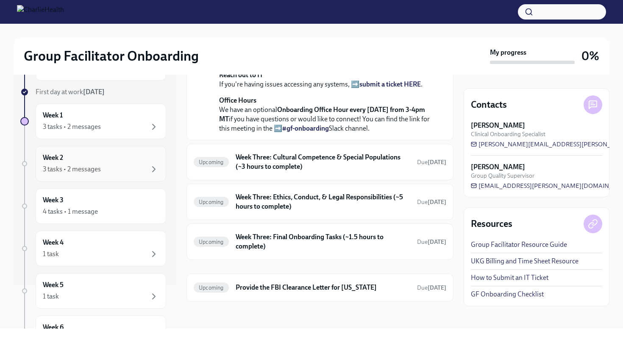
scroll to position [116, 0]
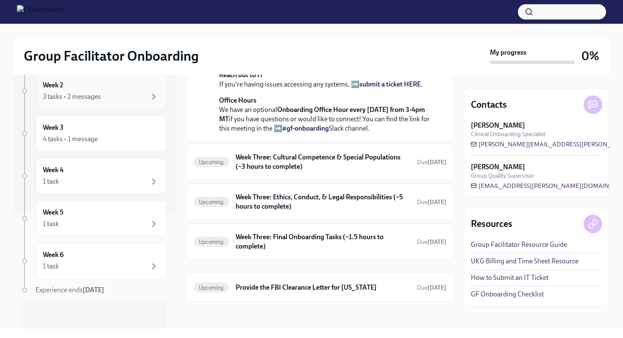
click at [126, 201] on div "Week 5 1 task" at bounding box center [101, 218] width 130 height 36
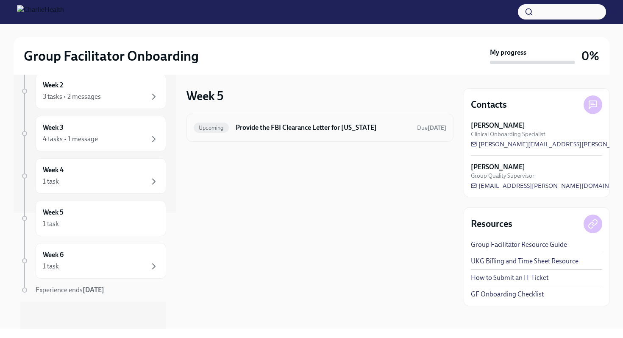
click at [265, 136] on div "Upcoming Provide the FBI Clearance Letter for [US_STATE] Due [DATE]" at bounding box center [319, 128] width 267 height 28
click at [265, 130] on h6 "Provide the FBI Clearance Letter for [US_STATE]" at bounding box center [323, 127] width 175 height 9
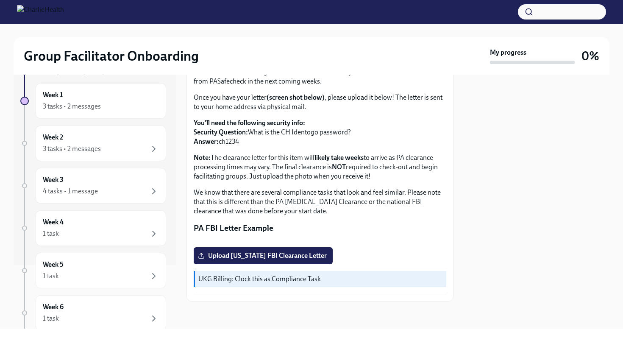
scroll to position [63, 0]
click at [139, 196] on div "4 tasks • 1 message" at bounding box center [101, 191] width 116 height 10
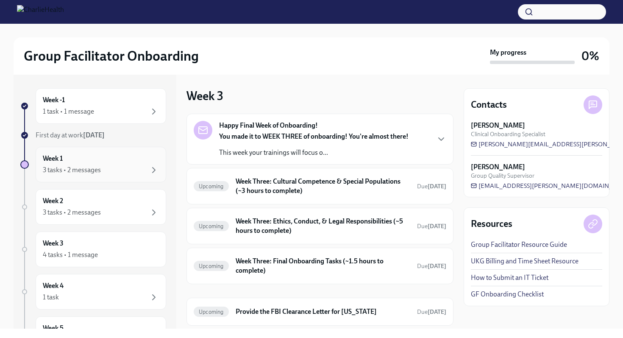
click at [122, 164] on div "Week 1 3 tasks • 2 messages" at bounding box center [101, 164] width 116 height 21
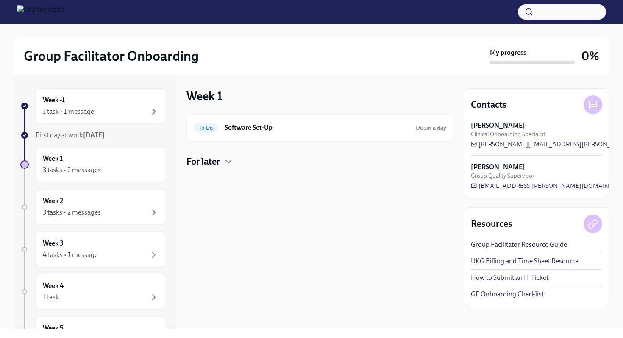
click at [219, 163] on h4 "For later" at bounding box center [202, 161] width 33 height 13
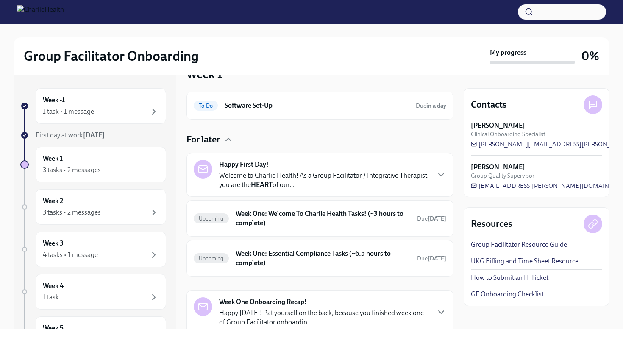
scroll to position [28, 0]
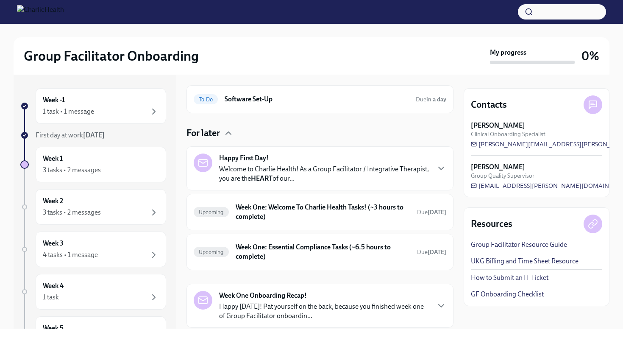
click at [260, 161] on strong "Happy First Day!" at bounding box center [244, 157] width 50 height 9
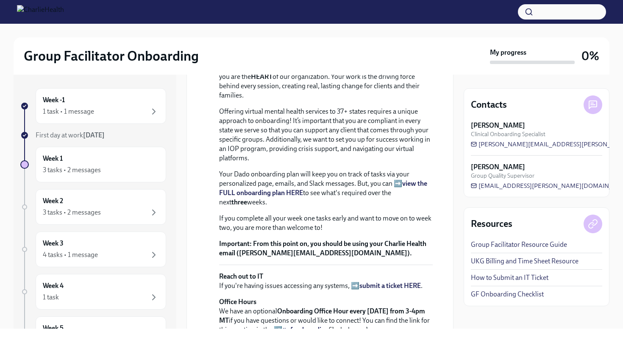
scroll to position [0, 0]
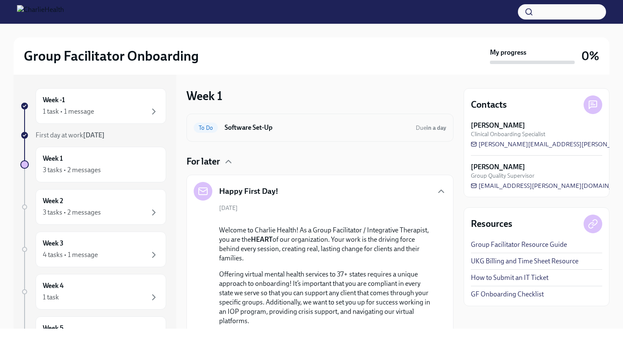
click at [266, 130] on h6 "Software Set-Up" at bounding box center [317, 127] width 184 height 9
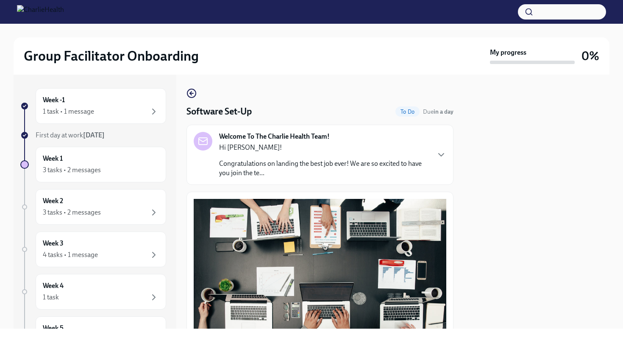
click at [189, 100] on div "Software Set-Up To Do Due in a day Welcome To The Charlie Health Team! Hi [PERS…" at bounding box center [319, 302] width 267 height 429
click at [192, 93] on icon "button" at bounding box center [191, 93] width 3 height 0
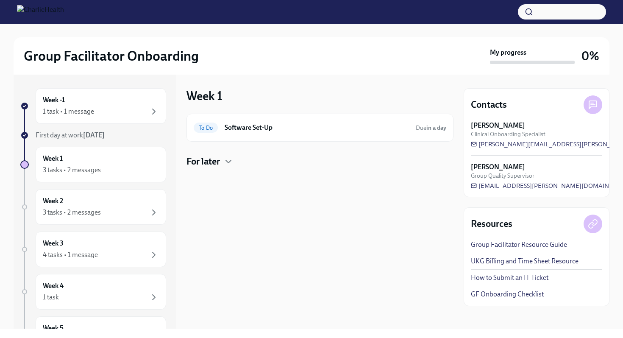
click at [210, 163] on h4 "For later" at bounding box center [202, 161] width 33 height 13
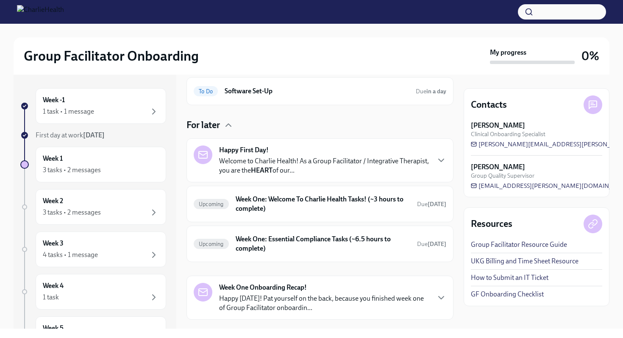
scroll to position [40, 0]
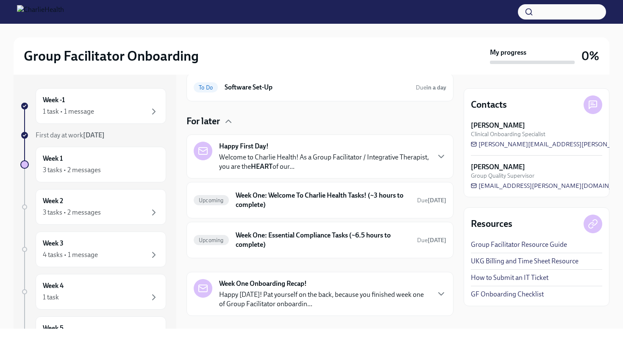
click at [315, 161] on p "Welcome to Charlie Health! As a Group Facilitator / Integrative Therapist, you …" at bounding box center [324, 162] width 210 height 19
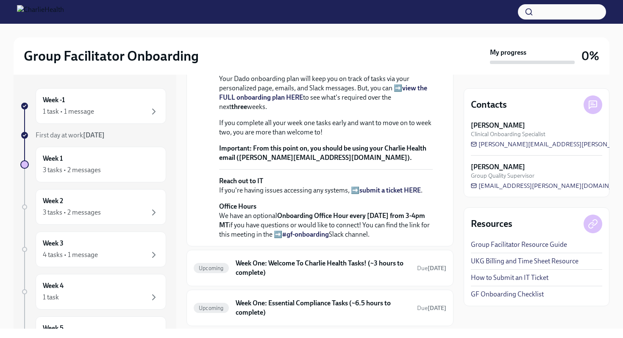
scroll to position [260, 0]
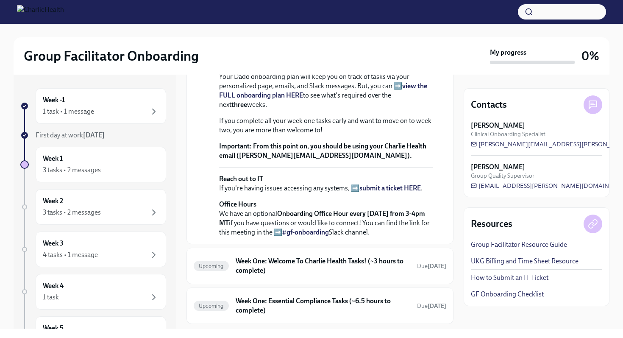
click at [409, 99] on strong "view the FULL onboarding plan HERE" at bounding box center [323, 90] width 208 height 17
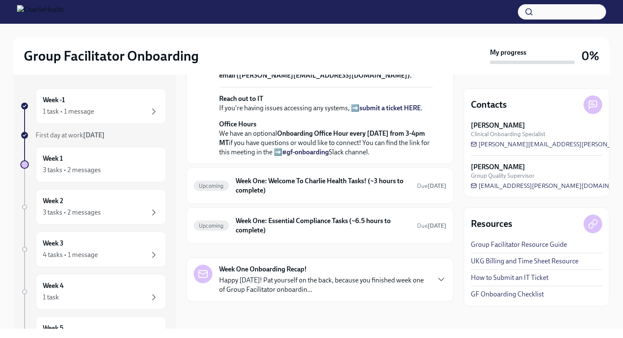
scroll to position [430, 0]
click at [402, 184] on h6 "Week One: Welcome To Charlie Health Tasks! (~3 hours to complete)" at bounding box center [323, 185] width 175 height 19
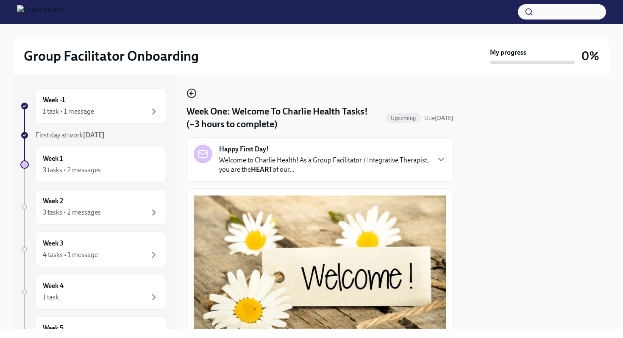
click at [194, 92] on icon "button" at bounding box center [191, 93] width 10 height 10
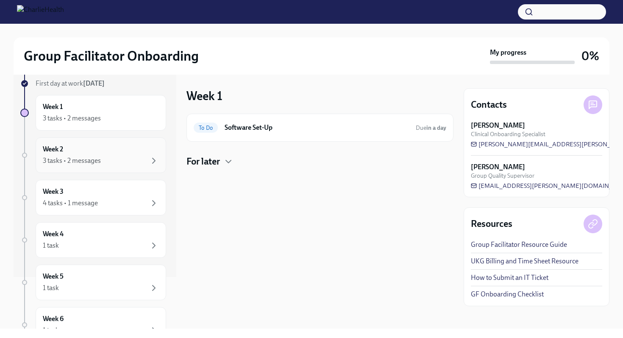
scroll to position [116, 0]
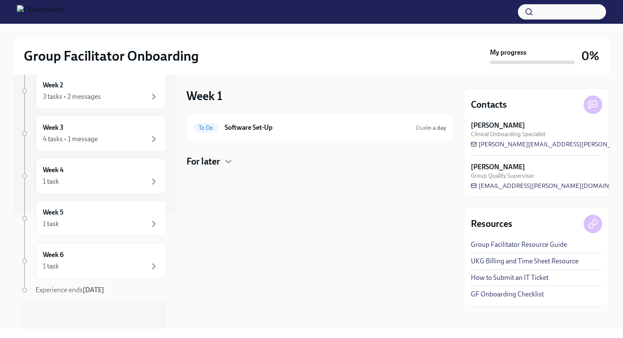
click at [64, 13] on img at bounding box center [40, 12] width 47 height 14
click at [33, 15] on img at bounding box center [40, 12] width 47 height 14
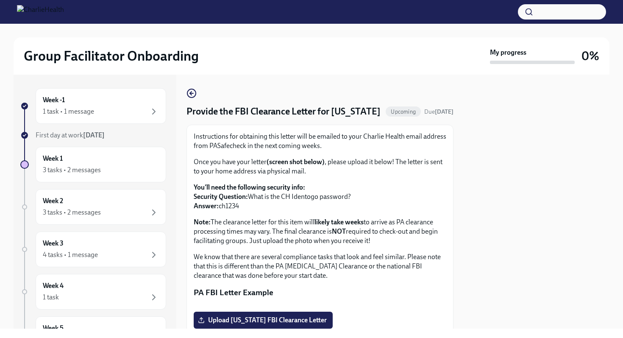
click at [547, 9] on button "button" at bounding box center [562, 11] width 88 height 15
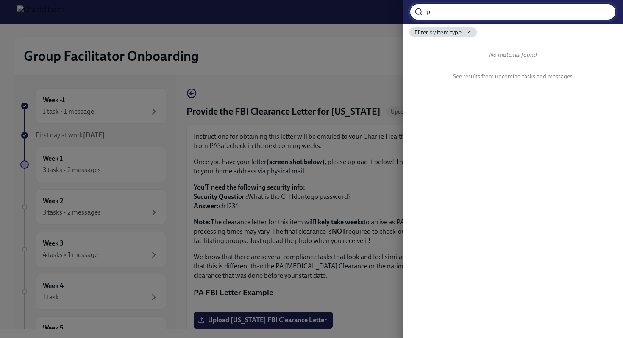
type input "p"
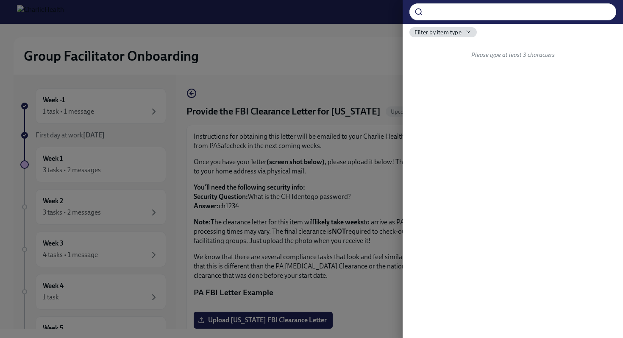
click at [261, 59] on div at bounding box center [311, 169] width 623 height 338
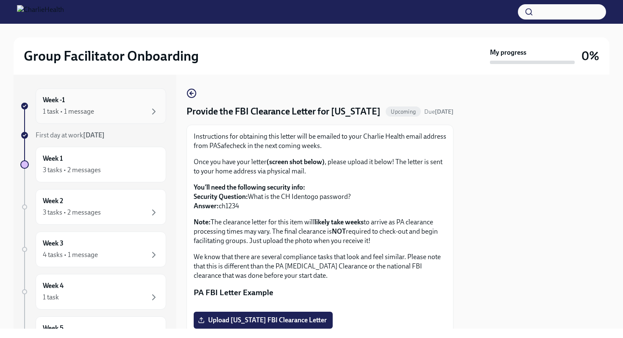
scroll to position [116, 0]
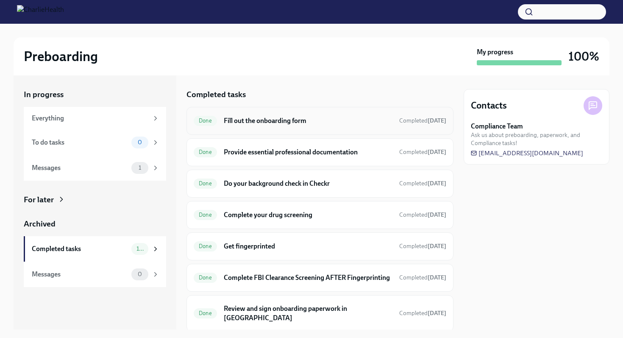
click at [372, 121] on h6 "Fill out the onboarding form" at bounding box center [308, 120] width 169 height 9
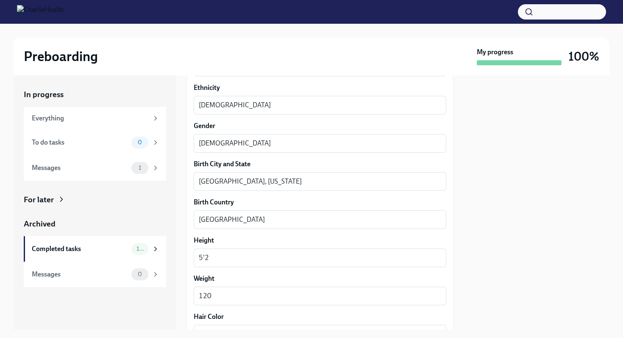
scroll to position [758, 0]
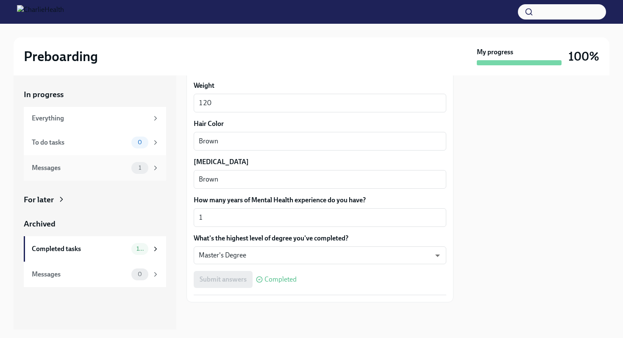
click at [136, 169] on span "1" at bounding box center [139, 167] width 13 height 6
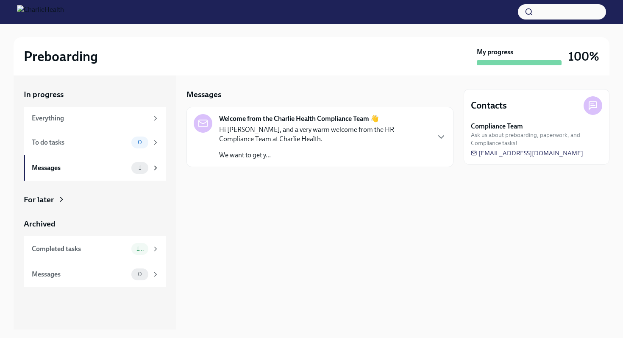
click at [272, 150] on div "Hi Nakaira, and a very warm welcome from the HR Compliance Team at Charlie Heal…" at bounding box center [324, 142] width 210 height 35
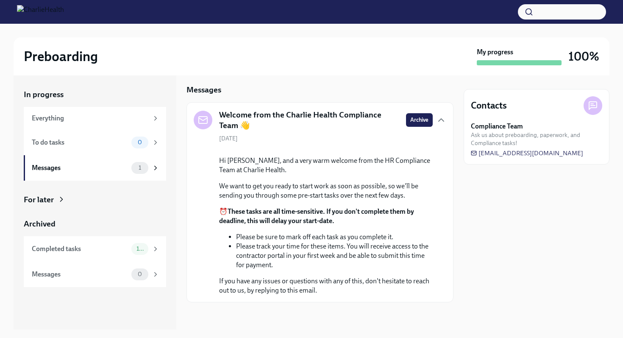
scroll to position [47, 0]
click at [119, 147] on div "To do tasks 0" at bounding box center [96, 142] width 128 height 12
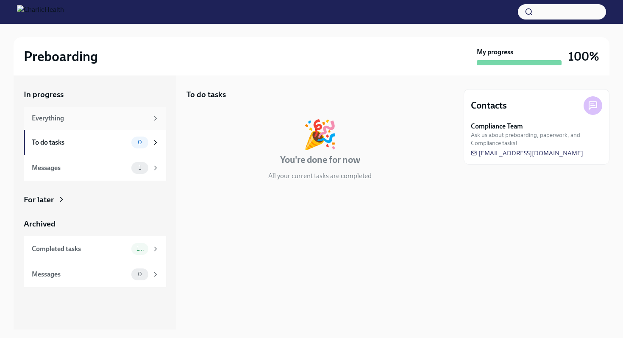
click at [76, 122] on div "Everything" at bounding box center [90, 118] width 116 height 9
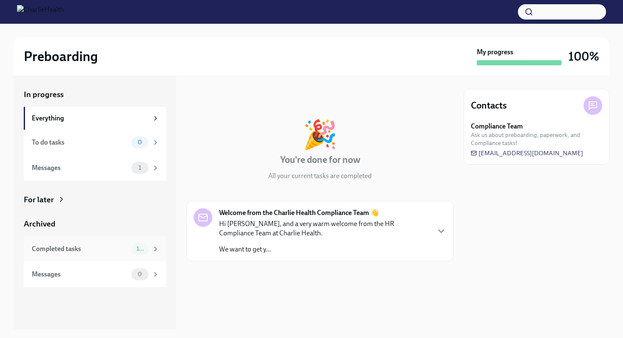
click at [108, 244] on div "Completed tasks" at bounding box center [80, 248] width 96 height 9
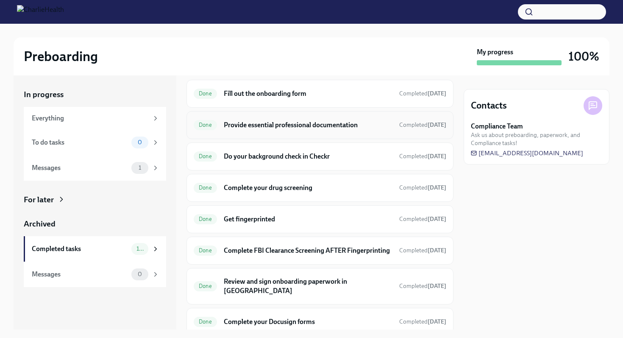
scroll to position [143, 0]
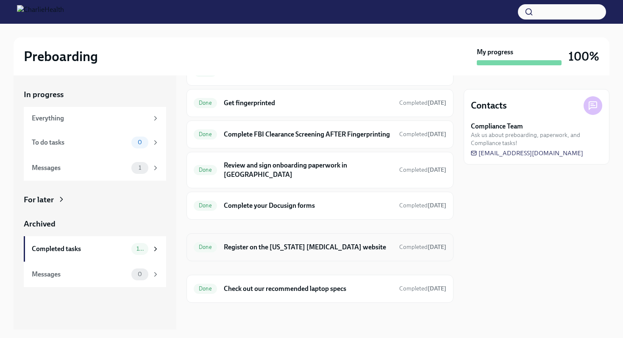
click at [238, 254] on div "Done Register on the Pennsylvania Child Abuse website Completed Jul 22nd" at bounding box center [319, 247] width 267 height 28
click at [239, 239] on div "Done Register on the Pennsylvania Child Abuse website Completed Jul 22nd" at bounding box center [319, 247] width 267 height 28
click at [239, 245] on h6 "Register on the Pennsylvania Child Abuse website" at bounding box center [308, 246] width 169 height 9
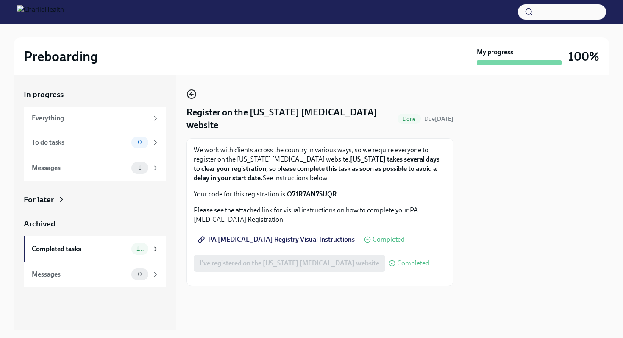
click at [193, 92] on icon "button" at bounding box center [191, 94] width 10 height 10
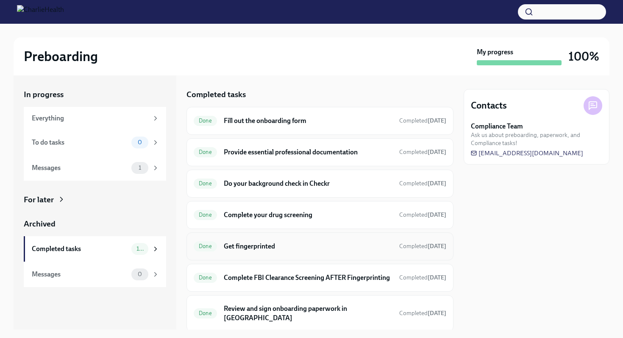
click at [251, 244] on h6 "Get fingerprinted" at bounding box center [308, 245] width 169 height 9
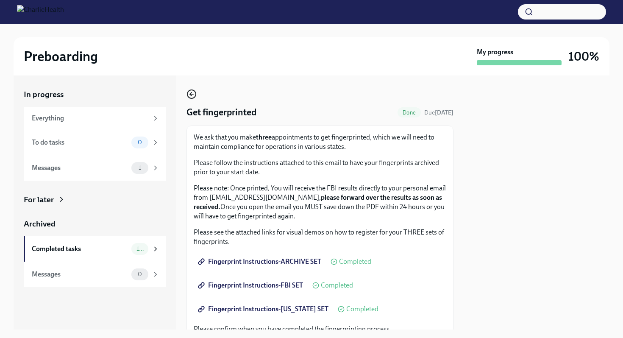
click at [193, 90] on circle "button" at bounding box center [191, 94] width 8 height 8
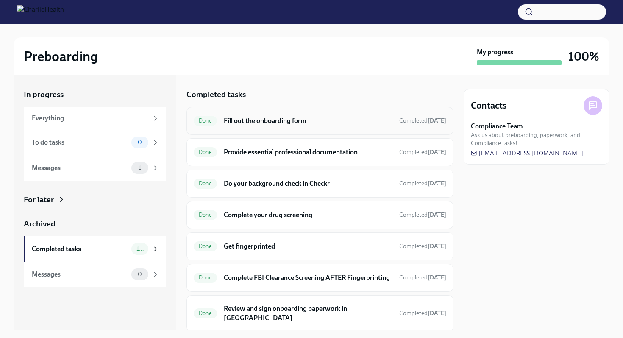
click at [250, 121] on h6 "Fill out the onboarding form" at bounding box center [308, 120] width 169 height 9
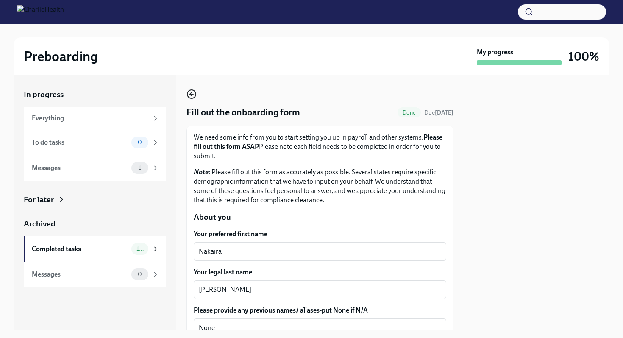
click at [193, 96] on icon "button" at bounding box center [191, 94] width 10 height 10
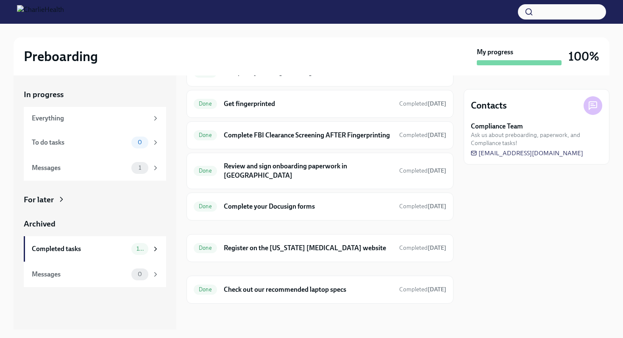
scroll to position [143, 0]
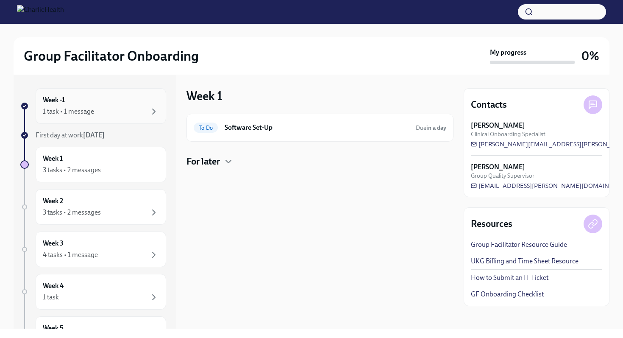
click at [119, 107] on div "1 task • 1 message" at bounding box center [101, 111] width 116 height 10
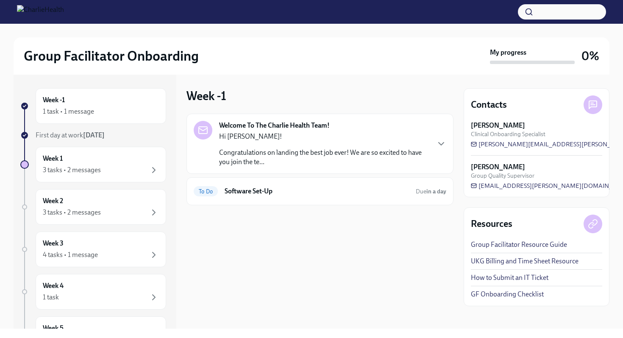
click at [270, 134] on p "Hi [PERSON_NAME]!" at bounding box center [324, 136] width 210 height 9
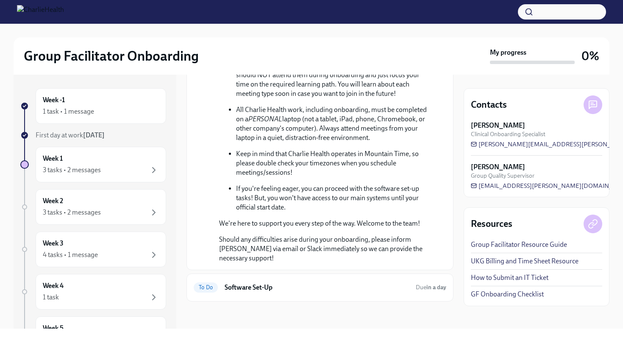
scroll to position [372, 0]
click at [136, 156] on div "Week 1 3 tasks • 2 messages" at bounding box center [101, 164] width 116 height 21
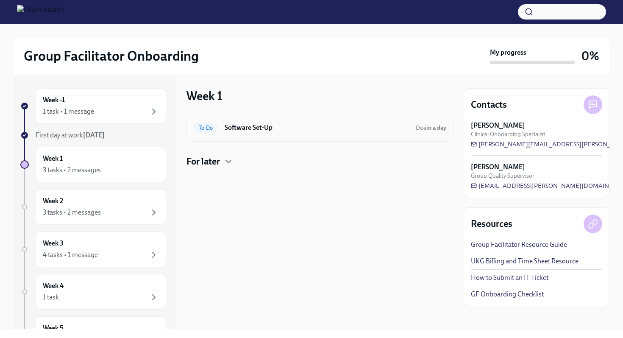
click at [286, 133] on div "To Do Software Set-Up Due in a day" at bounding box center [320, 128] width 252 height 14
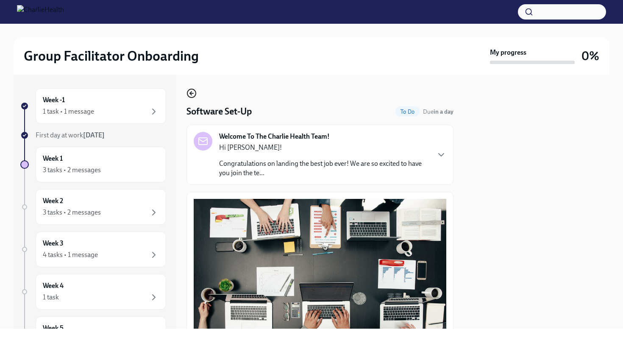
click at [195, 94] on circle "button" at bounding box center [191, 93] width 8 height 8
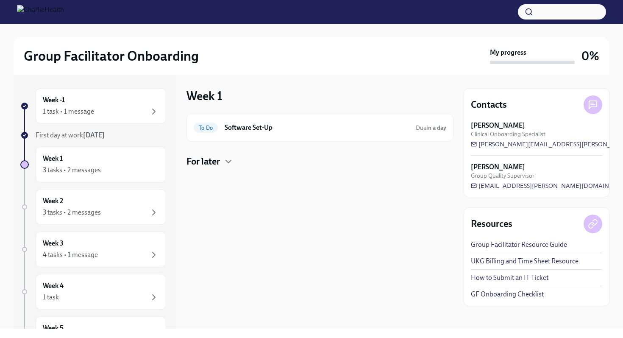
click at [216, 158] on h4 "For later" at bounding box center [202, 161] width 33 height 13
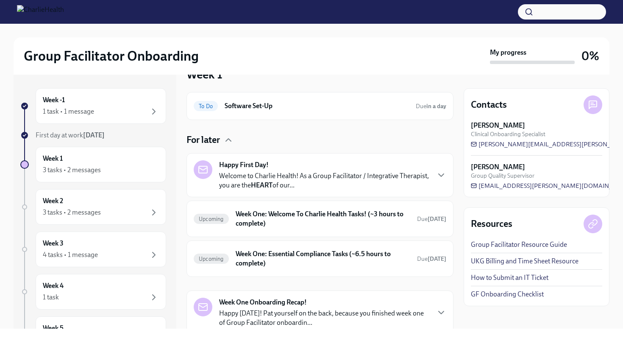
scroll to position [22, 0]
click at [243, 179] on p "Welcome to Charlie Health! As a Group Facilitator / Integrative Therapist, you …" at bounding box center [324, 179] width 210 height 19
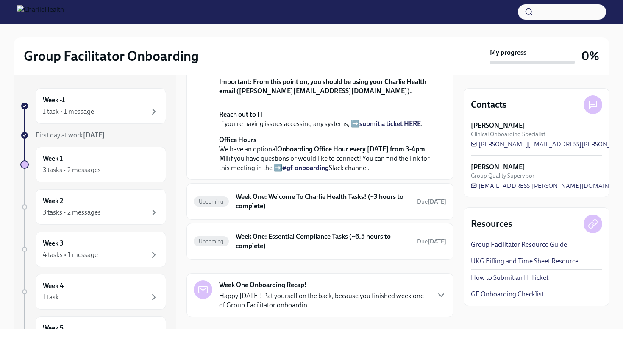
scroll to position [327, 0]
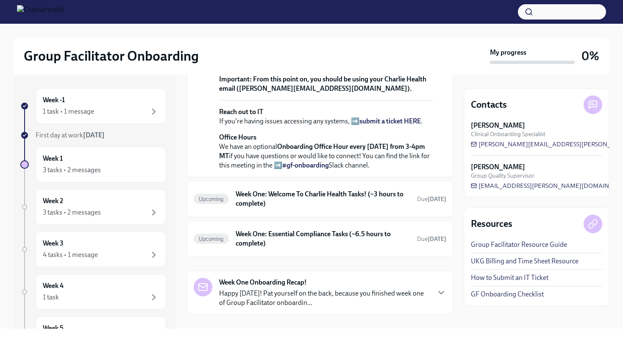
click at [315, 169] on link "#gf-onboarding" at bounding box center [305, 165] width 47 height 8
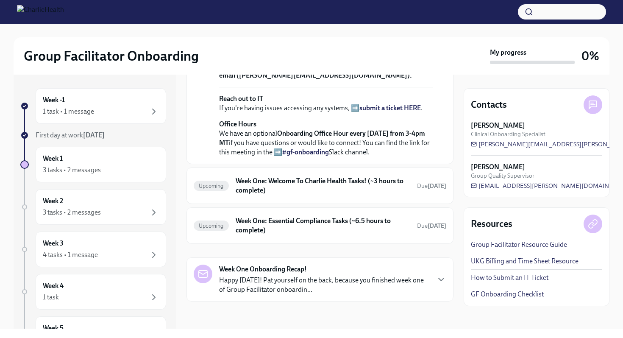
scroll to position [430, 0]
click at [265, 280] on p "Happy [DATE]! Pat yourself on the back, because you finished week one of Group …" at bounding box center [324, 284] width 210 height 19
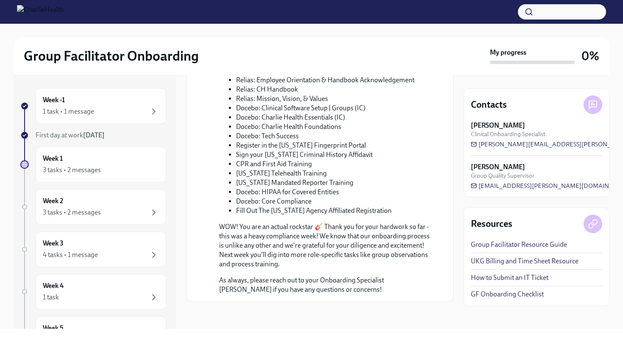
scroll to position [862, 0]
click at [107, 157] on div "Week 1 3 tasks • 2 messages" at bounding box center [101, 164] width 116 height 21
click at [102, 118] on div "Week -1 1 task • 1 message" at bounding box center [101, 106] width 130 height 36
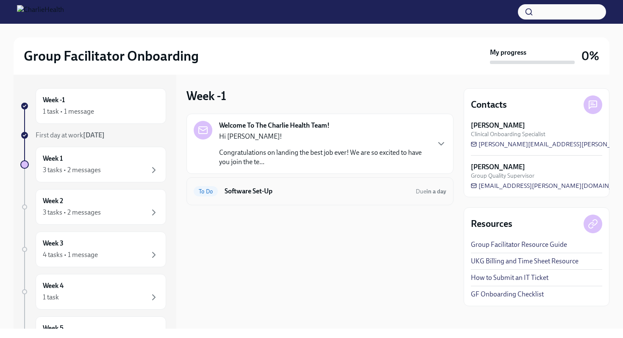
click at [242, 191] on h6 "Software Set-Up" at bounding box center [317, 190] width 184 height 9
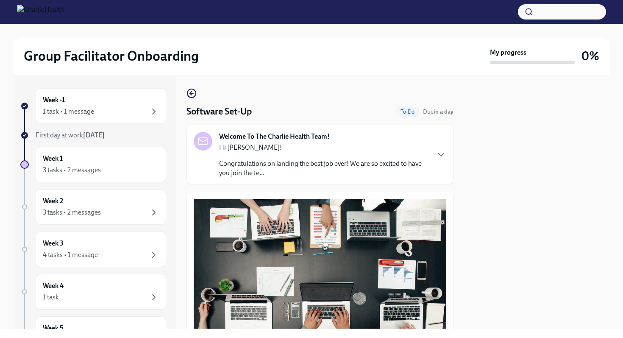
scroll to position [216, 0]
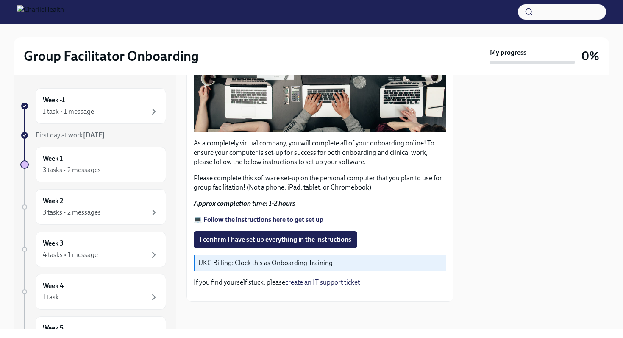
click at [268, 261] on p "UKG Billing: Clock this as Onboarding Training" at bounding box center [320, 262] width 244 height 9
click at [133, 116] on div "1 task • 1 message" at bounding box center [101, 111] width 116 height 10
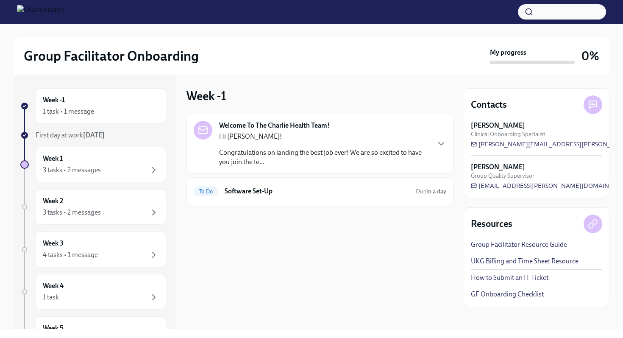
click at [105, 132] on strong "[DATE]" at bounding box center [94, 135] width 22 height 8
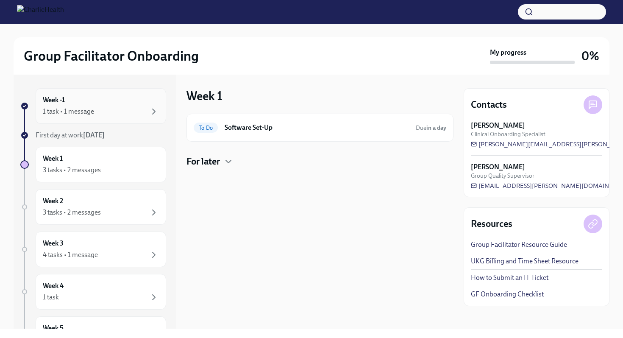
click at [109, 113] on div "1 task • 1 message" at bounding box center [101, 111] width 116 height 10
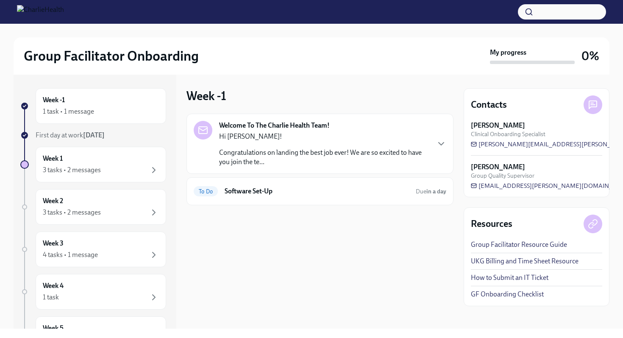
click at [294, 161] on p "Congratulations on landing the best job ever! We are so excited to have you joi…" at bounding box center [324, 157] width 210 height 19
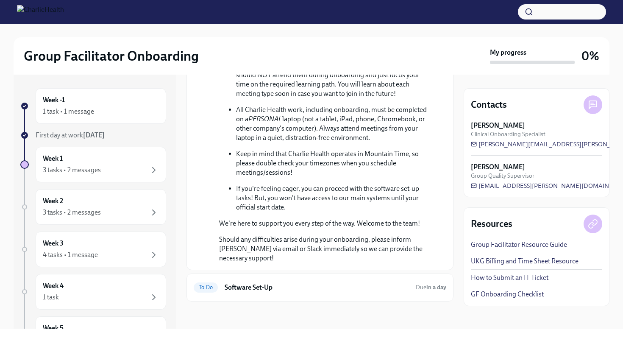
scroll to position [372, 0]
click at [277, 288] on h6 "Software Set-Up" at bounding box center [317, 287] width 184 height 9
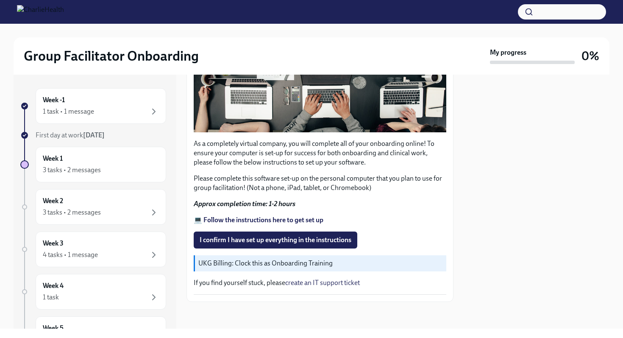
scroll to position [216, 0]
